Goal: Information Seeking & Learning: Learn about a topic

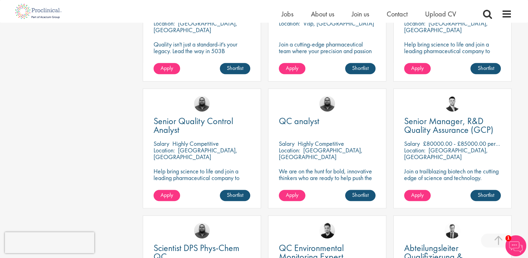
scroll to position [413, 0]
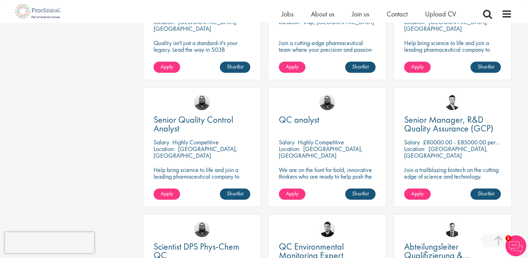
drag, startPoint x: 401, startPoint y: 105, endPoint x: 503, endPoint y: 141, distance: 108.3
click at [503, 141] on div "Senior Manager, R&D Quality Assurance (GCP) [GEOGRAPHIC_DATA] £80000.00 - £8500…" at bounding box center [452, 147] width 118 height 120
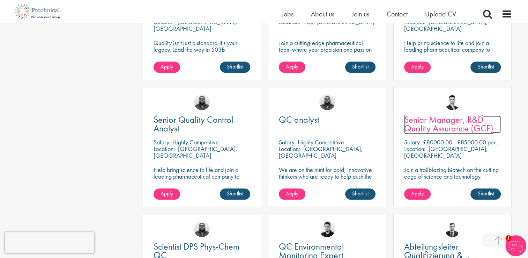
click at [419, 122] on span "Senior Manager, R&D Quality Assurance (GCP)" at bounding box center [448, 123] width 89 height 21
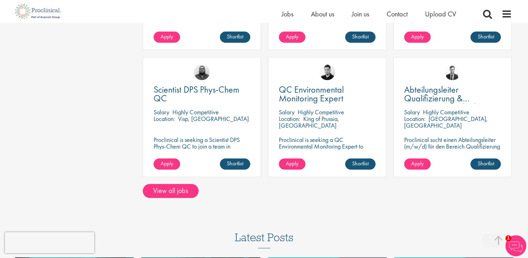
scroll to position [572, 0]
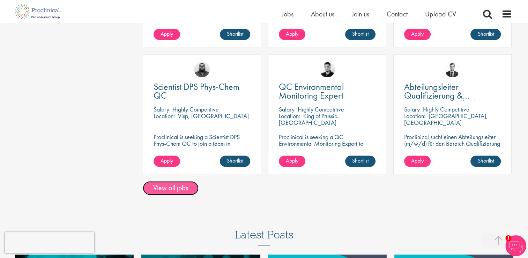
click at [181, 181] on link "View all jobs" at bounding box center [171, 188] width 56 height 14
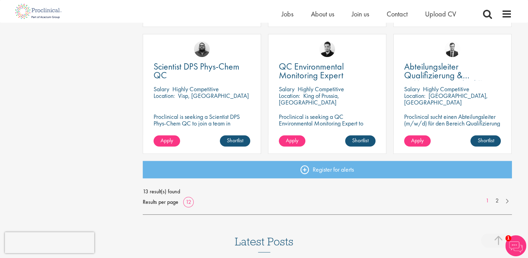
scroll to position [506, 0]
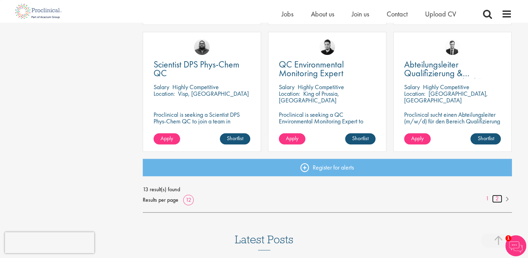
click at [495, 201] on link "2" at bounding box center [497, 198] width 10 height 8
